Goal: Transaction & Acquisition: Subscribe to service/newsletter

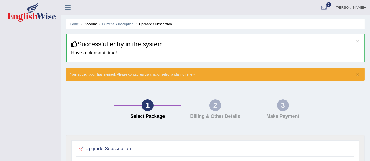
click at [76, 24] on link "Home" at bounding box center [74, 24] width 9 height 4
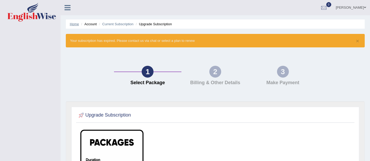
click at [73, 24] on link "Home" at bounding box center [74, 24] width 9 height 4
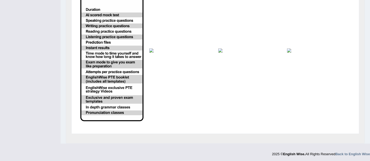
scroll to position [33, 0]
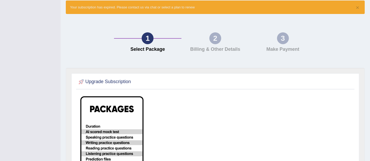
click at [216, 41] on div "2" at bounding box center [215, 38] width 12 height 12
